Goal: Task Accomplishment & Management: Complete application form

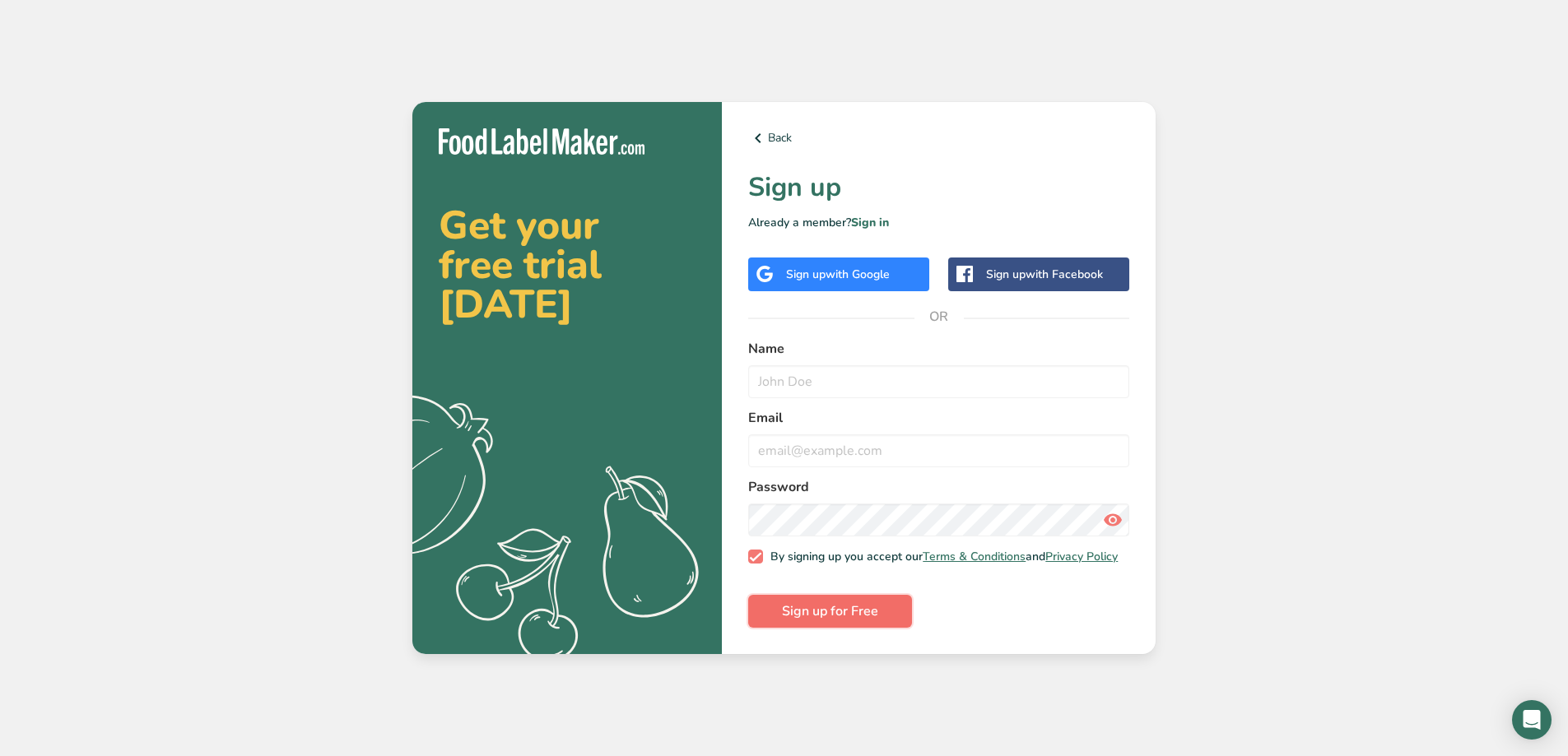
click at [857, 618] on span "Sign up for Free" at bounding box center [830, 612] width 96 height 20
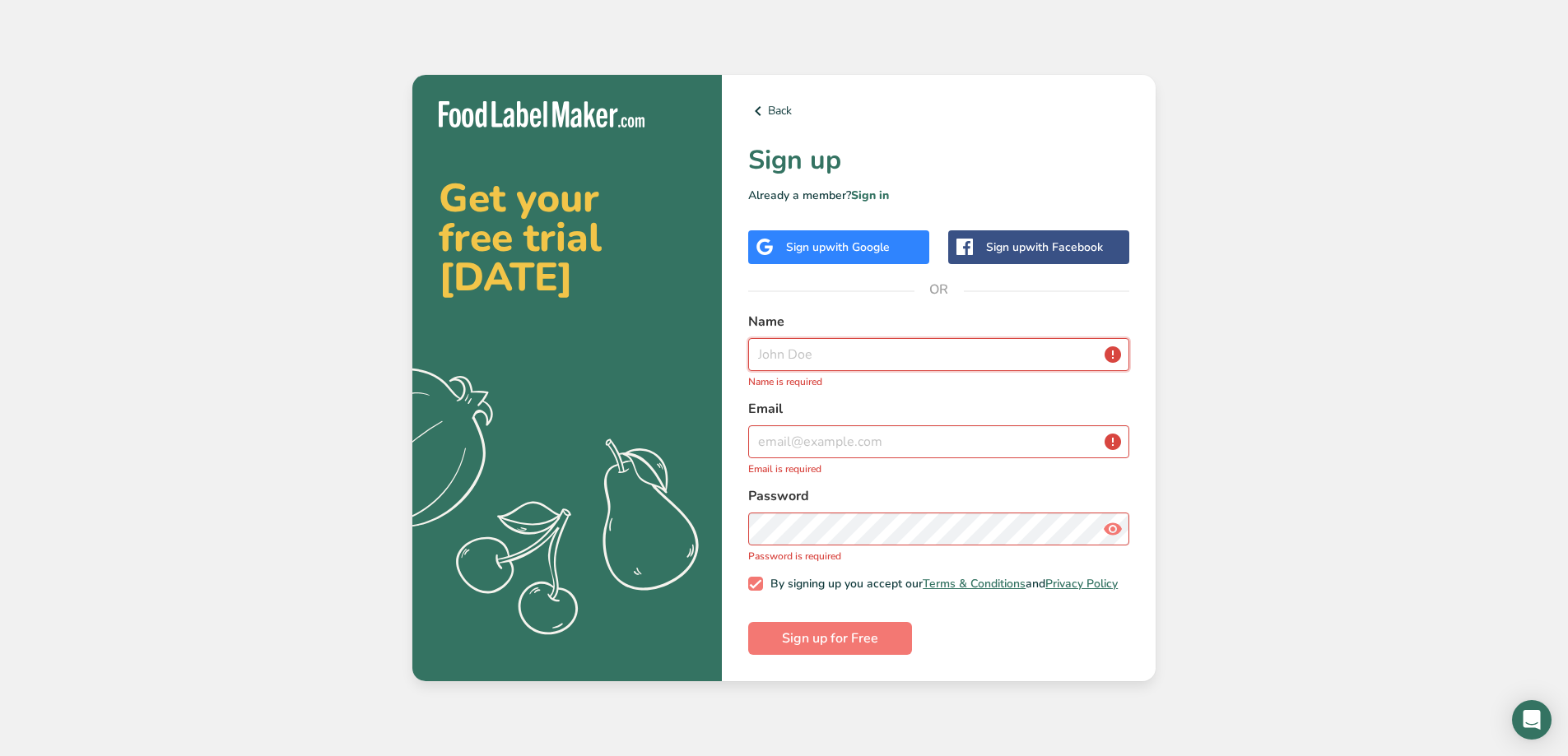
click at [863, 352] on input "text" at bounding box center [938, 354] width 381 height 33
click at [862, 352] on input "text" at bounding box center [938, 354] width 381 height 33
click at [862, 351] on input "text" at bounding box center [938, 354] width 381 height 33
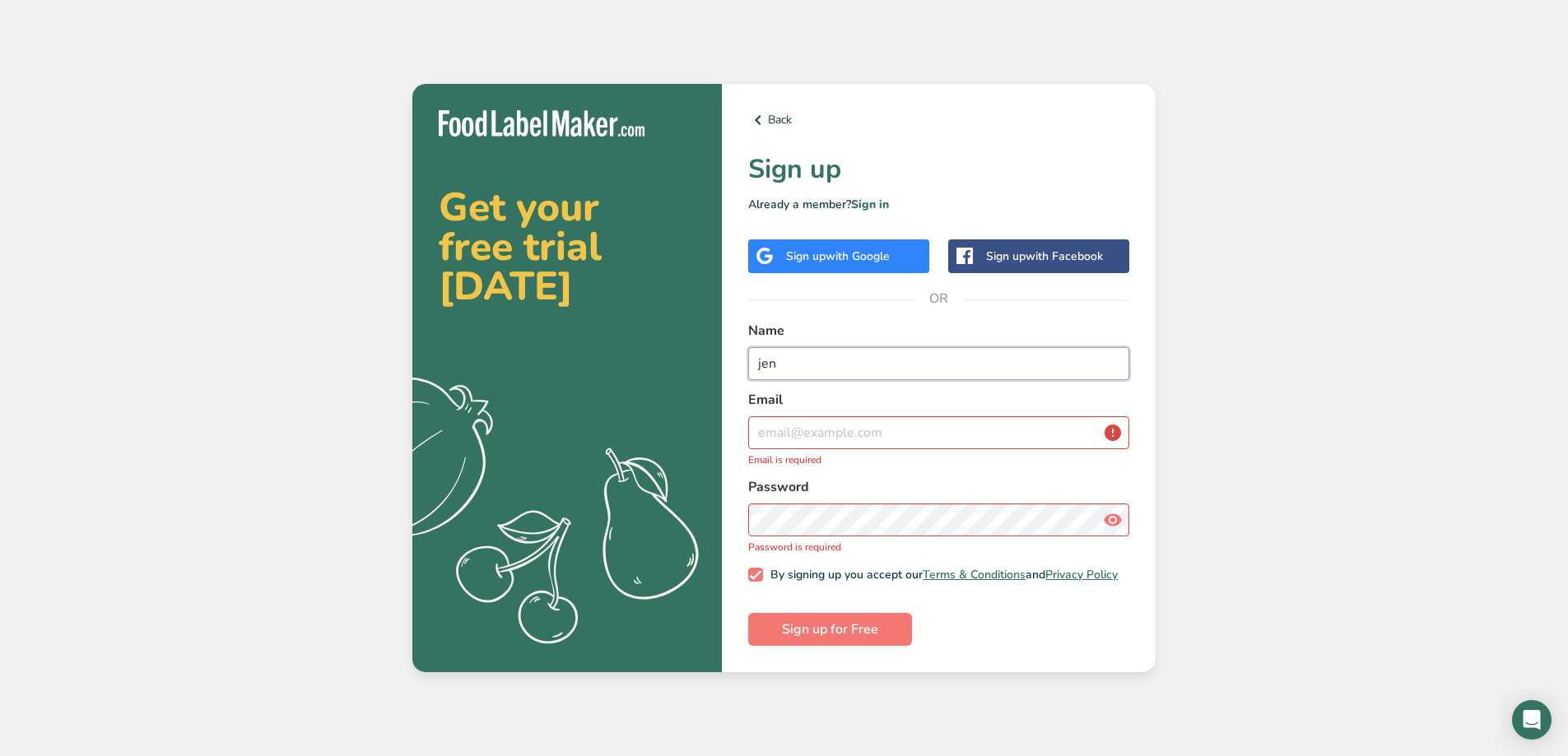
type input "jen"
click at [830, 435] on input "email" at bounding box center [938, 432] width 381 height 33
drag, startPoint x: 830, startPoint y: 435, endPoint x: 821, endPoint y: 430, distance: 11.4
click at [821, 430] on input "email" at bounding box center [938, 432] width 381 height 33
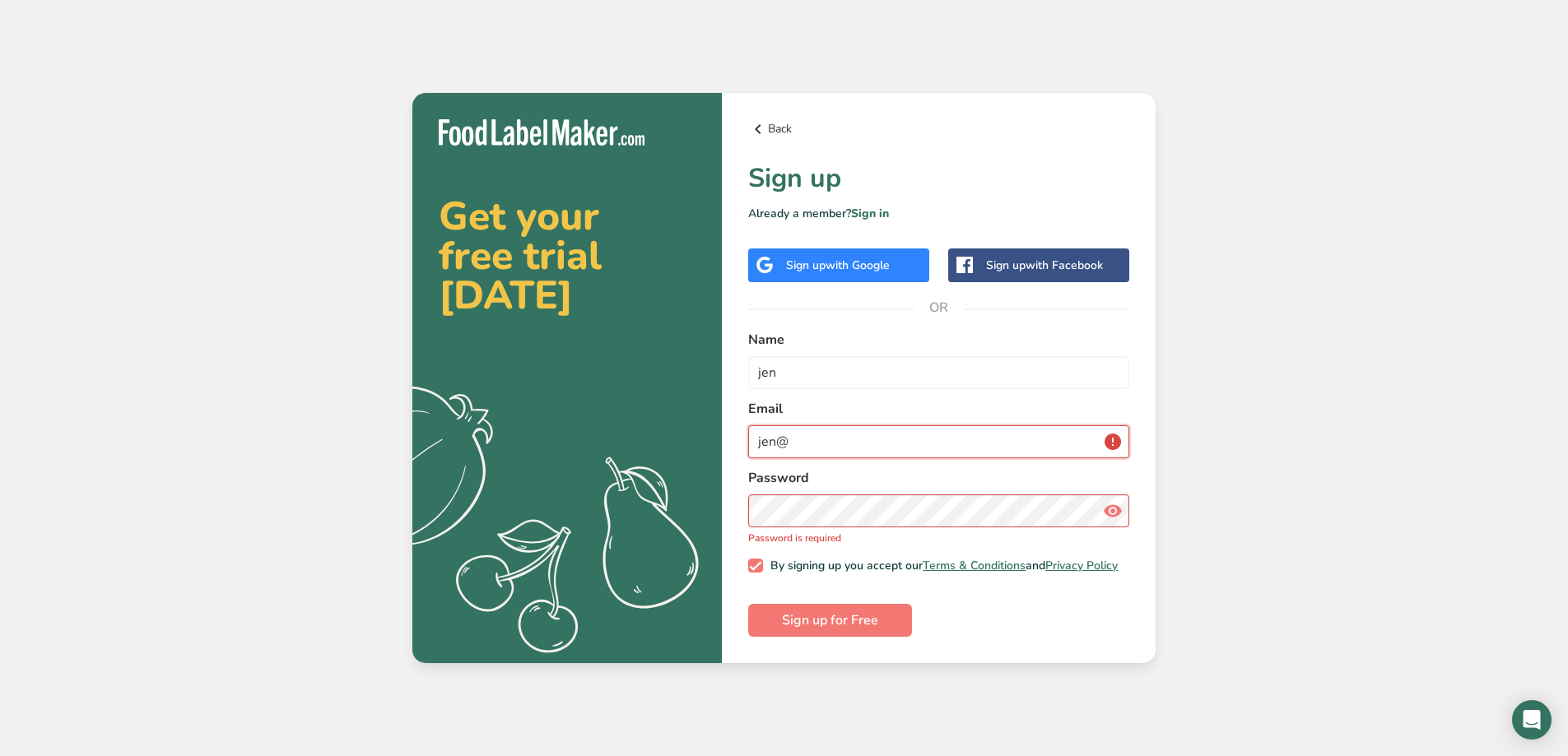
type input "jen@"
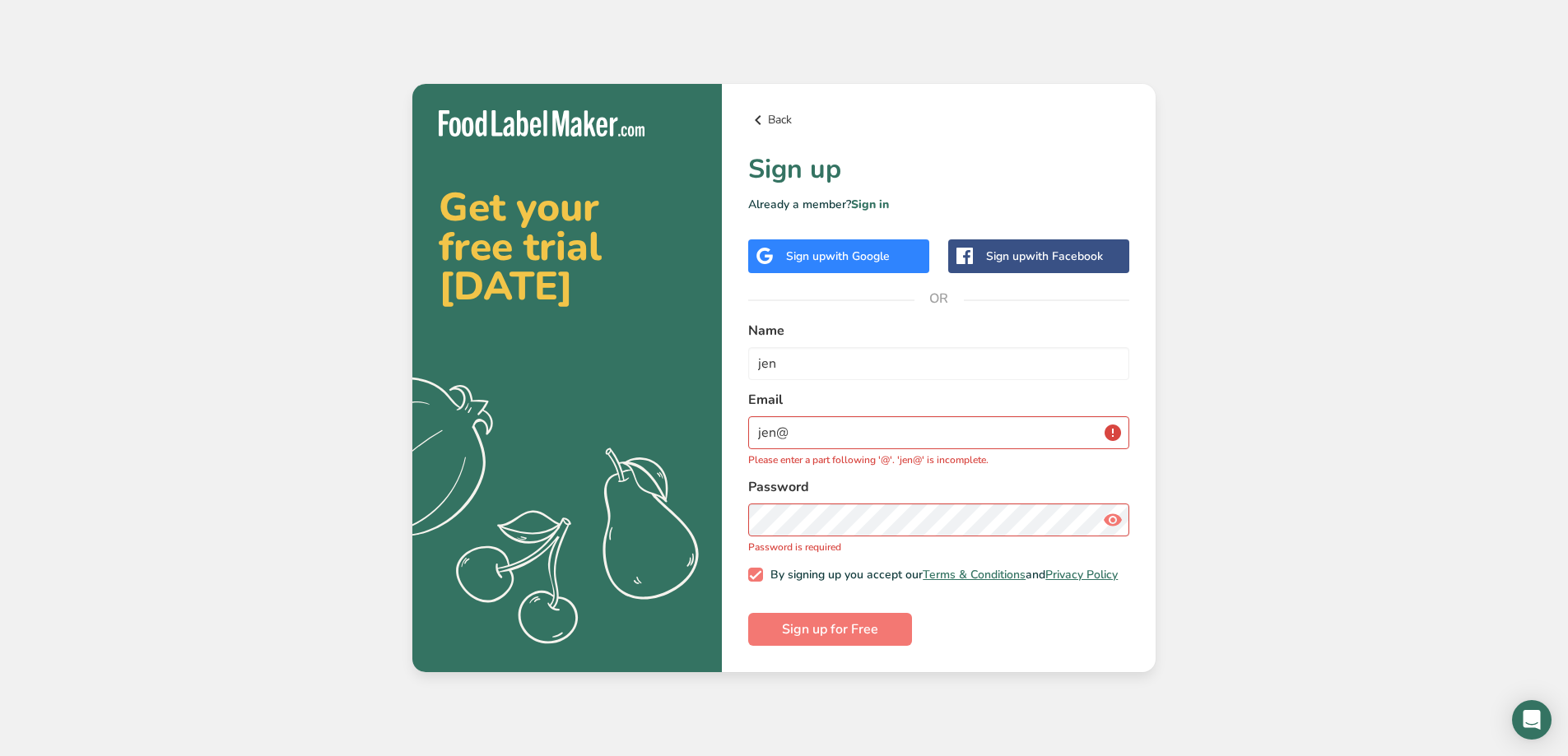
click at [773, 123] on link "Back" at bounding box center [938, 120] width 381 height 20
